Goal: Communication & Community: Ask a question

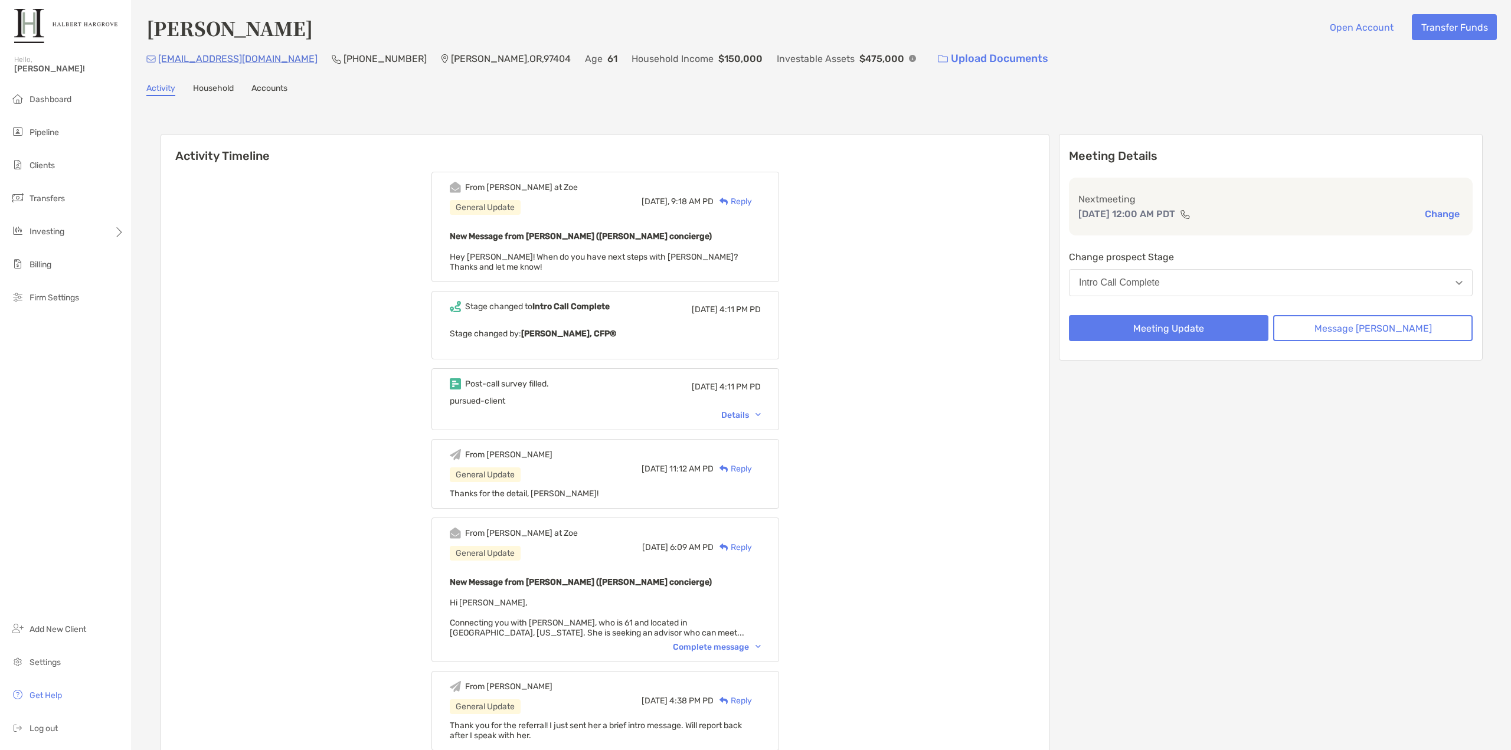
click at [761, 410] on div "Details" at bounding box center [741, 415] width 40 height 10
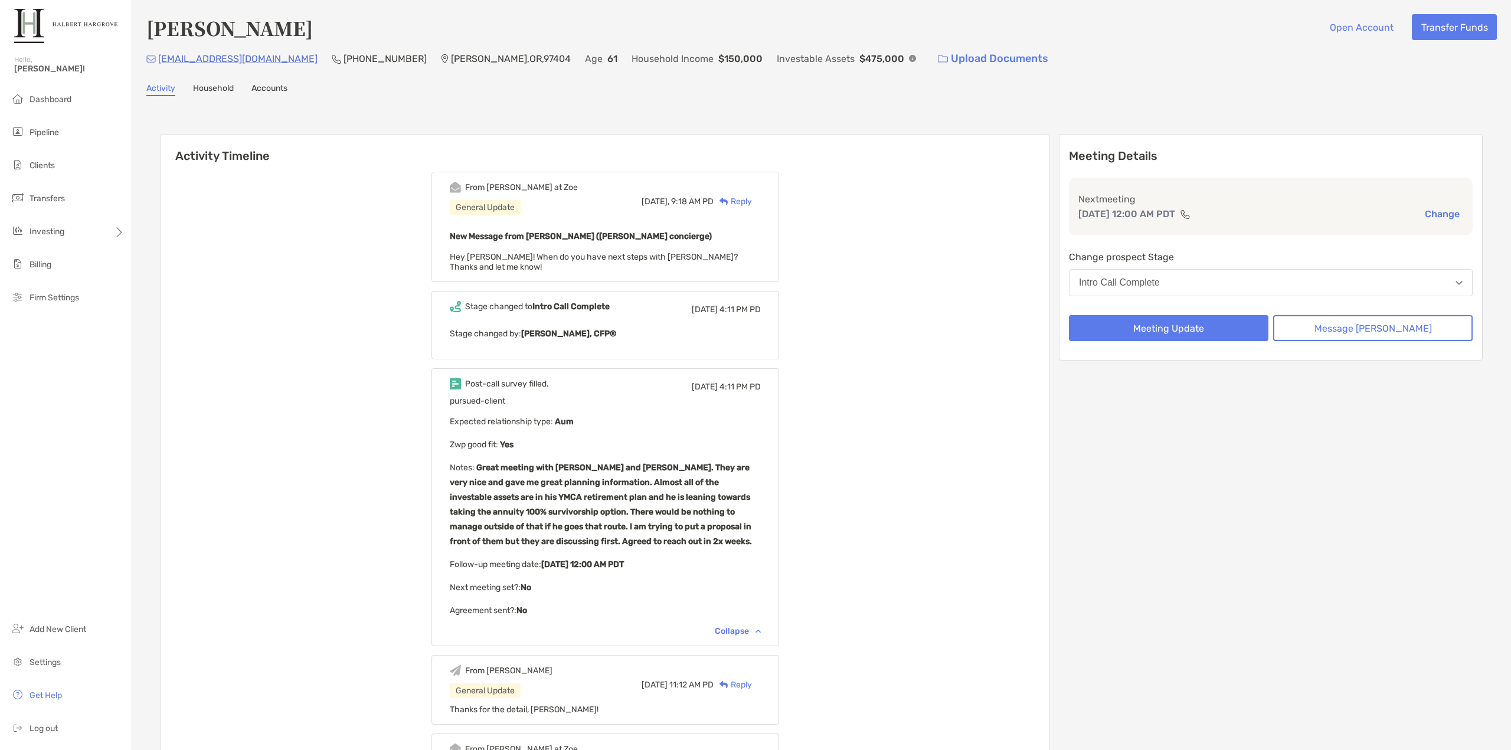
click at [1226, 372] on div "Meeting Details Next meeting [DATE] 12:00 AM PDT Change Change prospect Stage I…" at bounding box center [1271, 635] width 424 height 1002
click at [1381, 325] on button "Message [PERSON_NAME]" at bounding box center [1373, 328] width 200 height 26
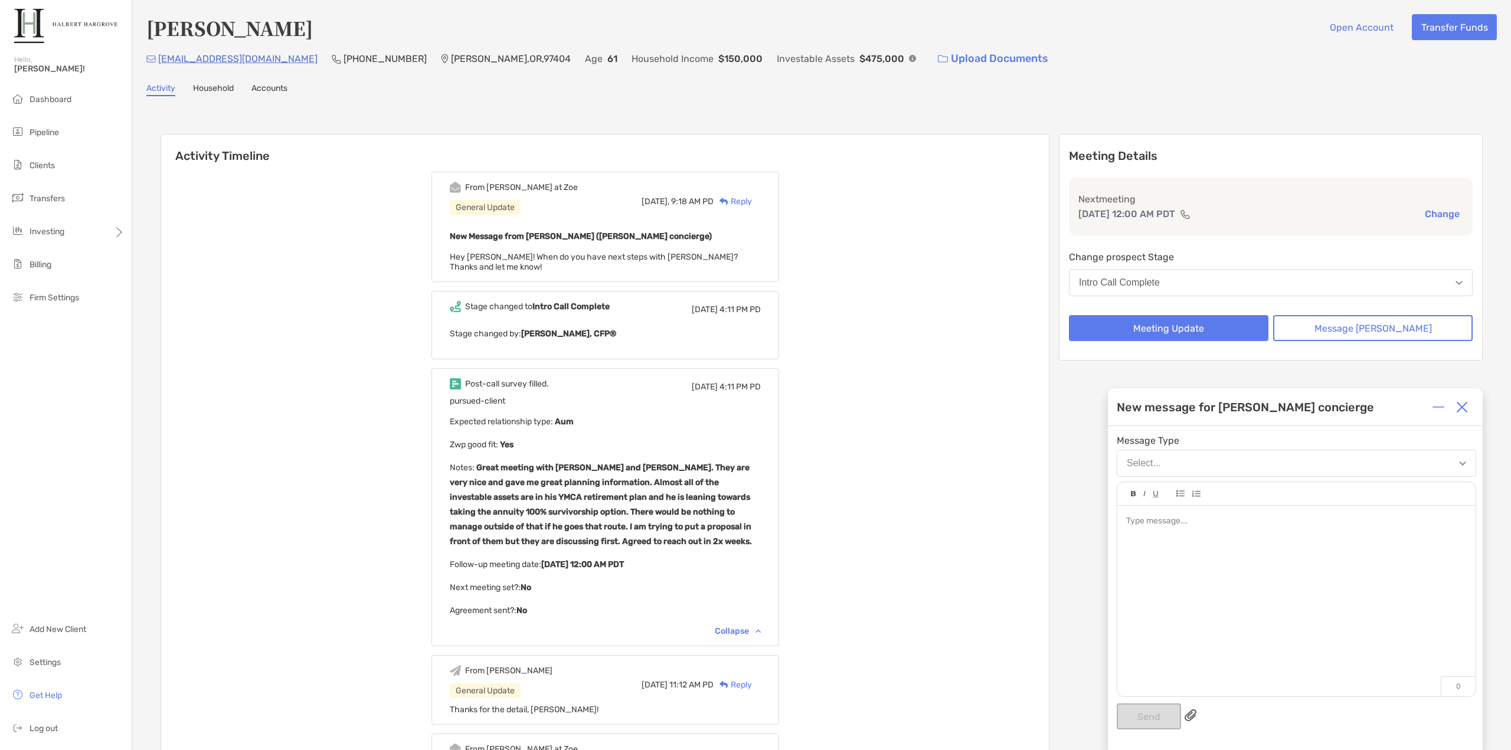
click at [1215, 558] on div at bounding box center [1296, 595] width 358 height 179
click at [1150, 710] on button "Send" at bounding box center [1149, 717] width 64 height 26
